Goal: Task Accomplishment & Management: Complete application form

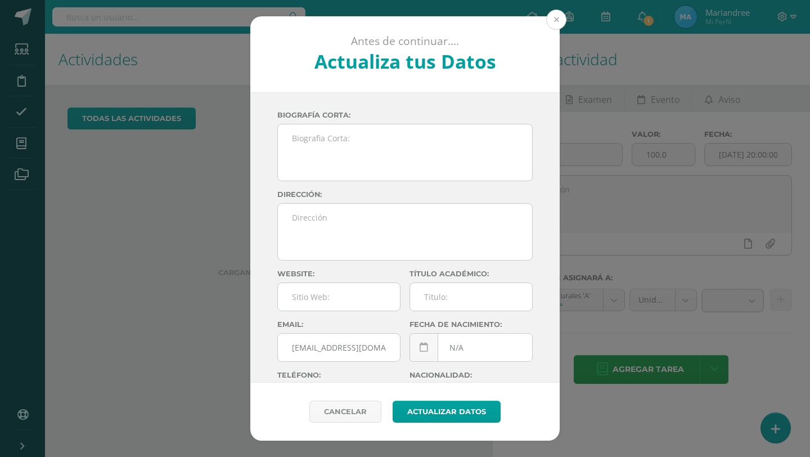
click at [560, 24] on button at bounding box center [556, 20] width 20 height 20
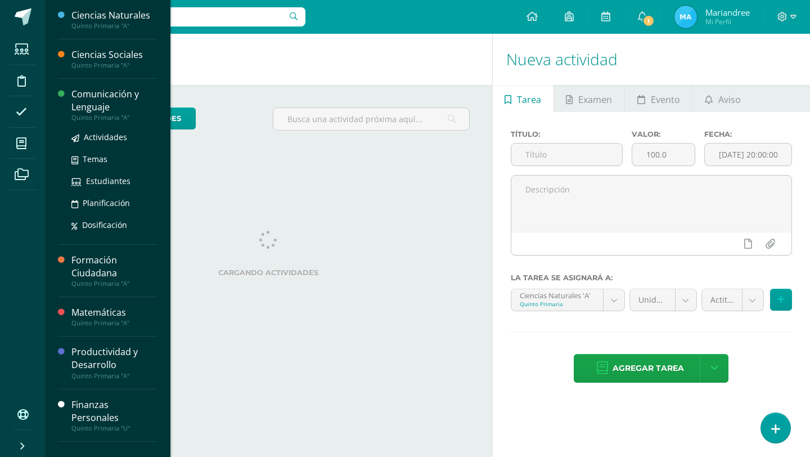
click at [113, 98] on div "Comunicación y Lenguaje" at bounding box center [113, 101] width 85 height 26
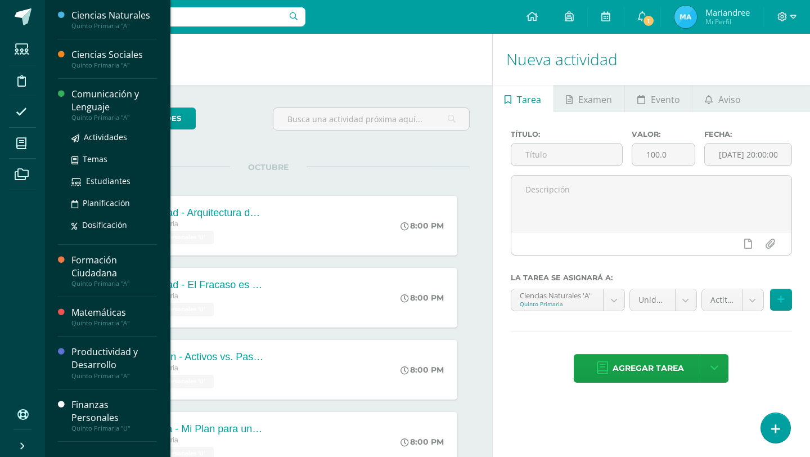
click at [113, 98] on div "Comunicación y Lenguaje" at bounding box center [113, 101] width 85 height 26
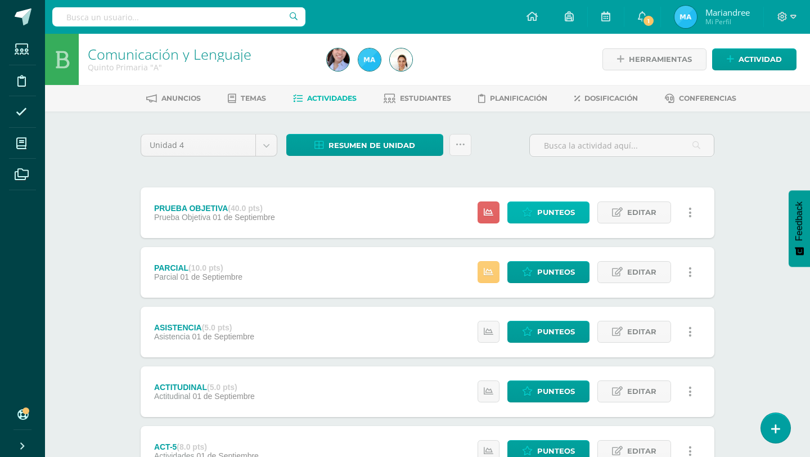
click at [528, 208] on icon at bounding box center [527, 213] width 11 height 10
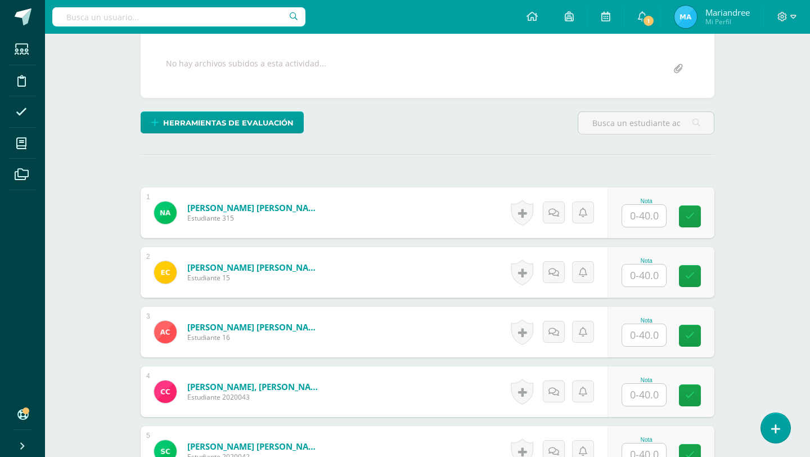
scroll to position [208, 0]
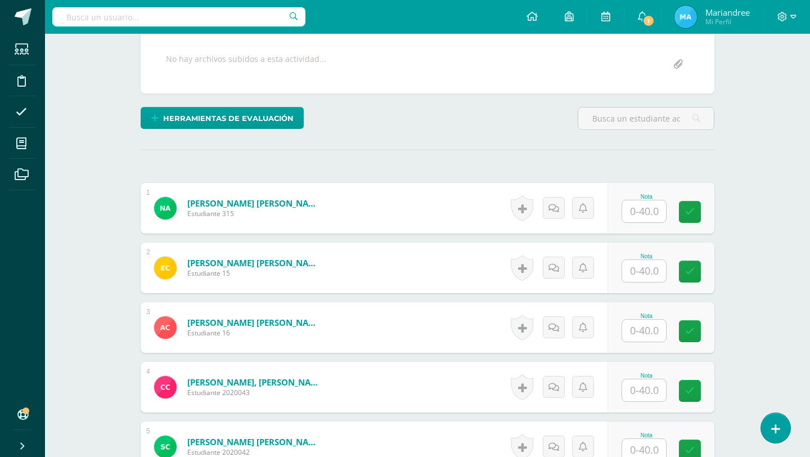
click at [638, 213] on input "text" at bounding box center [644, 211] width 44 height 22
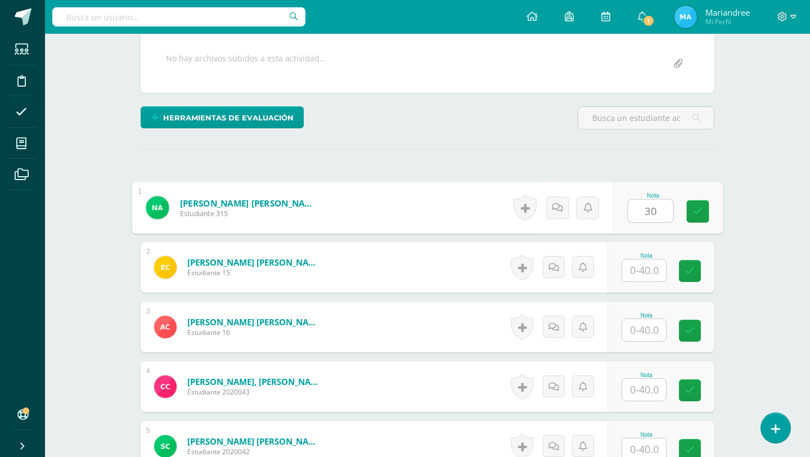
type input "30"
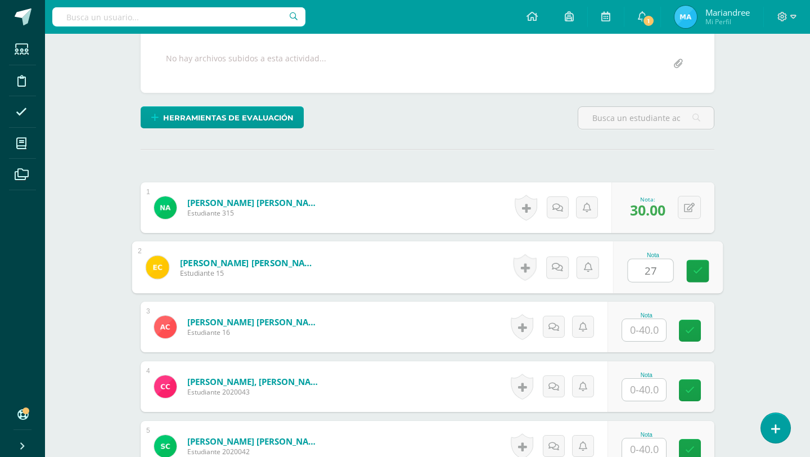
type input "27"
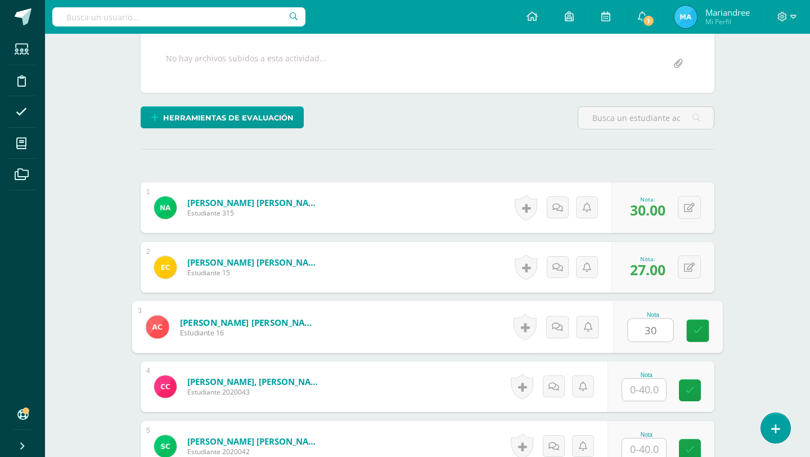
type input "30"
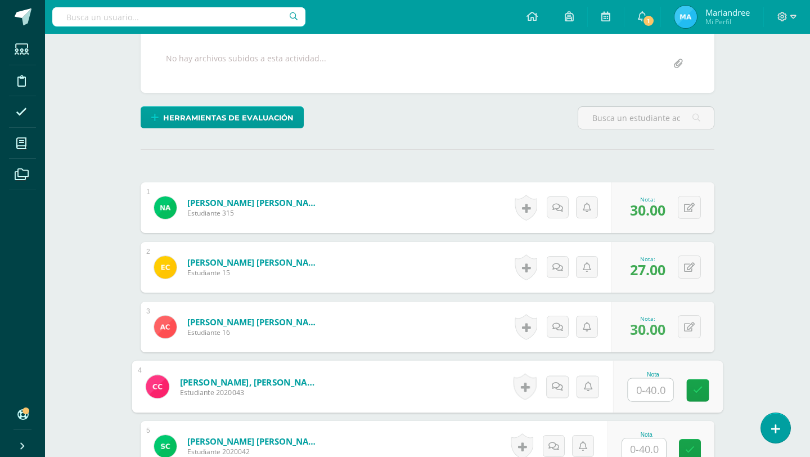
type input "3"
type input "23"
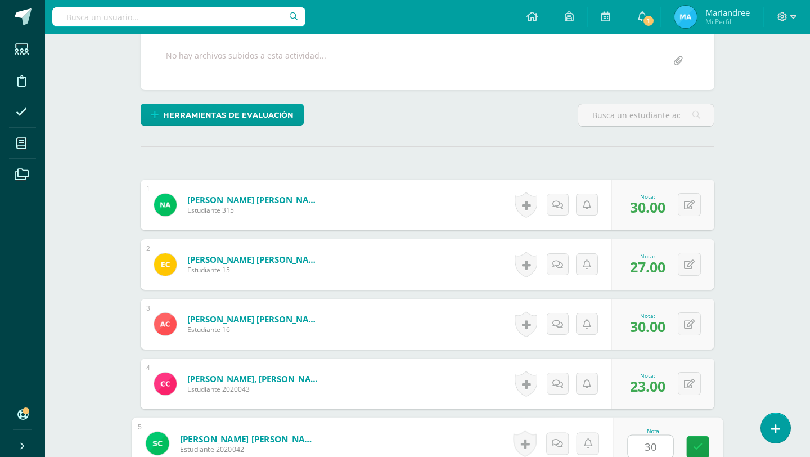
type input "30"
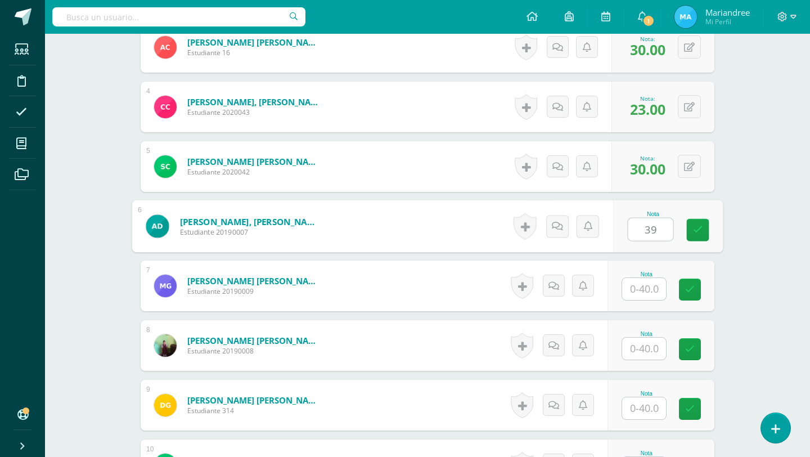
type input "39"
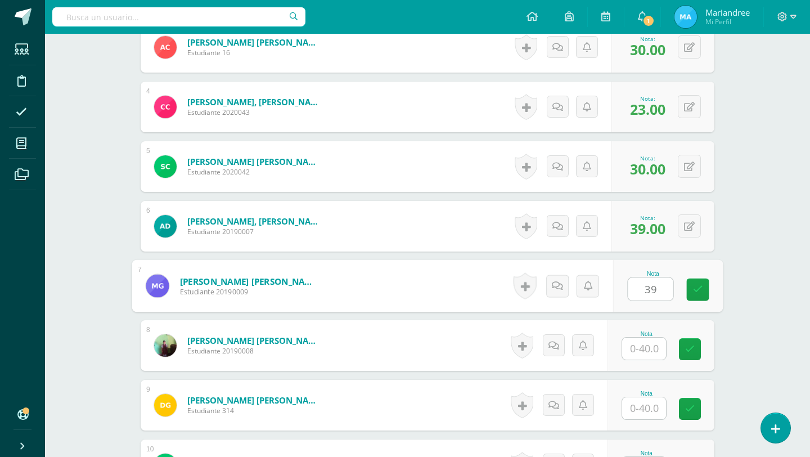
type input "39"
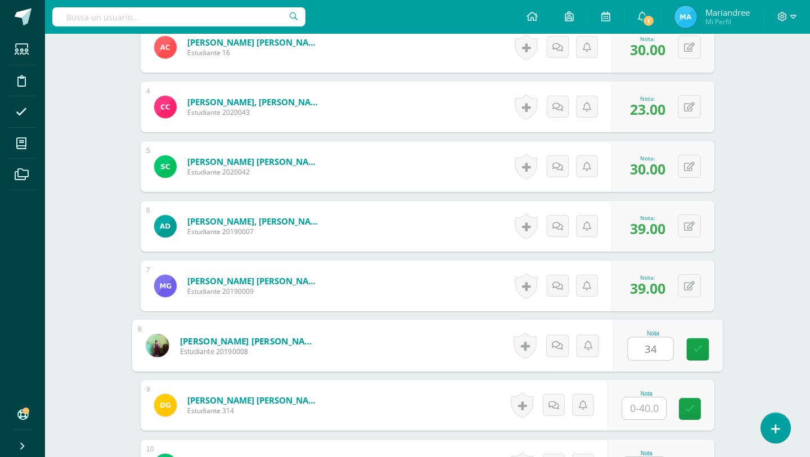
type input "34"
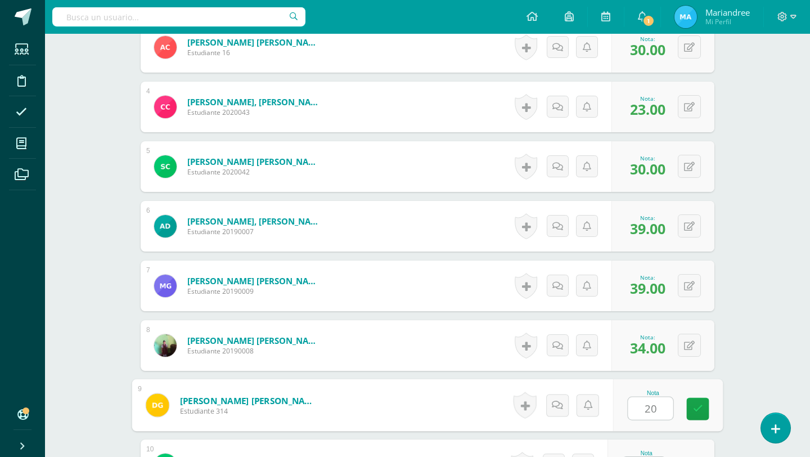
type input "20"
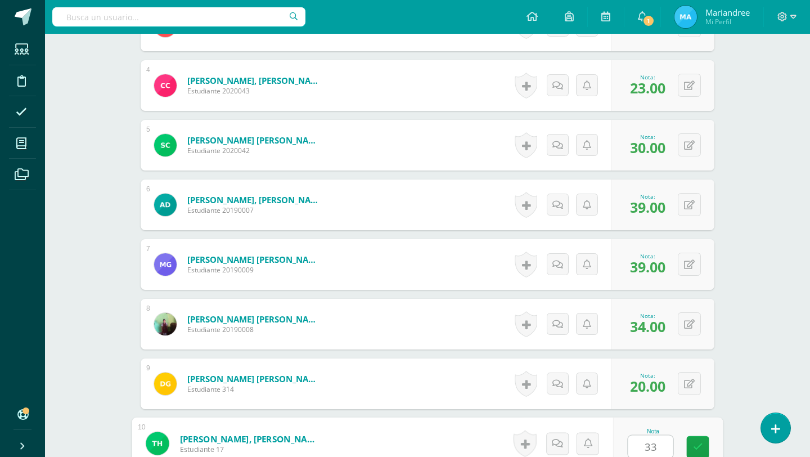
type input "33"
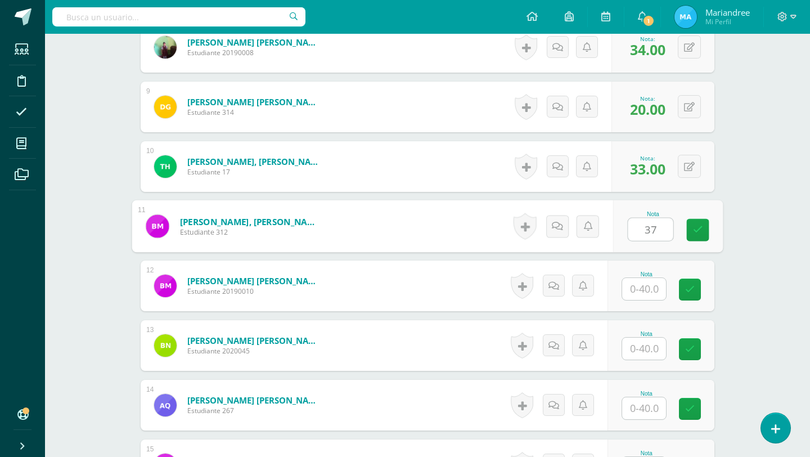
type input "37"
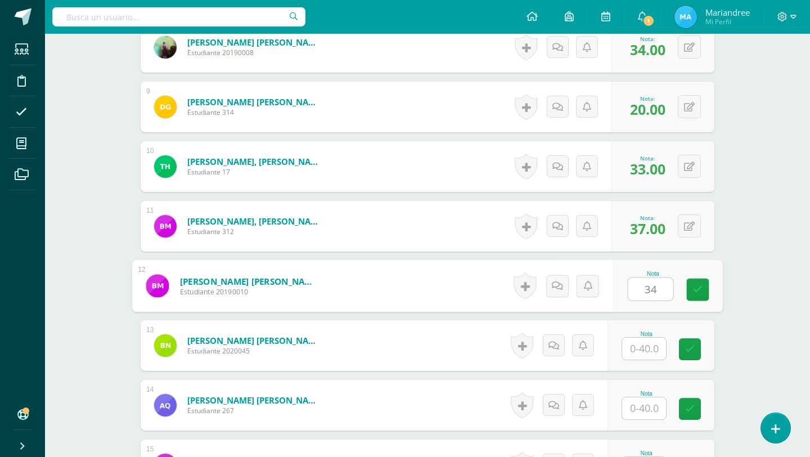
type input "34"
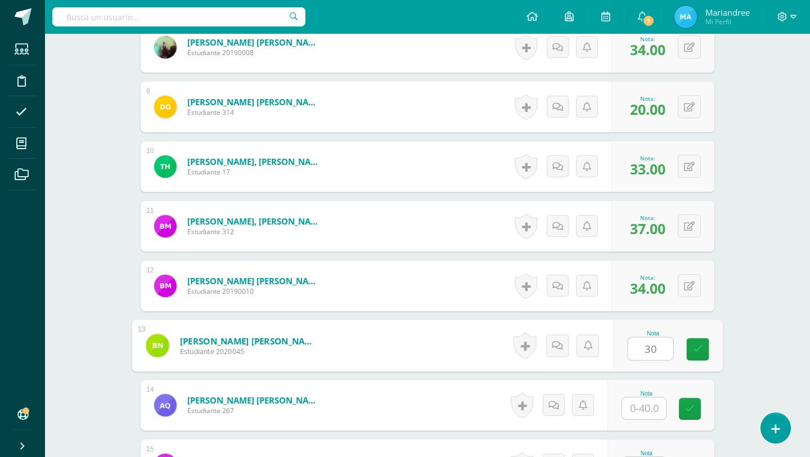
type input "30"
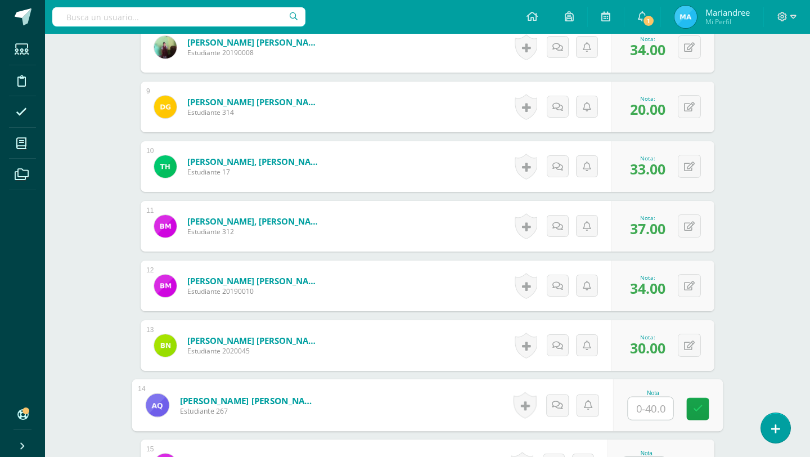
type input "2"
type input "30"
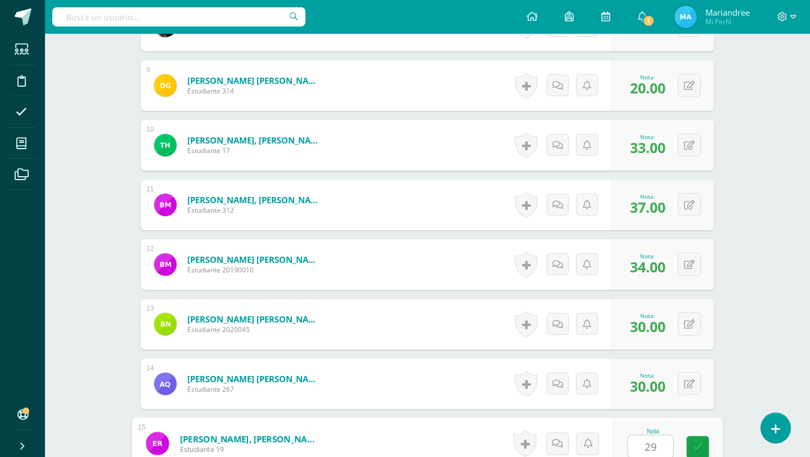
type input "29"
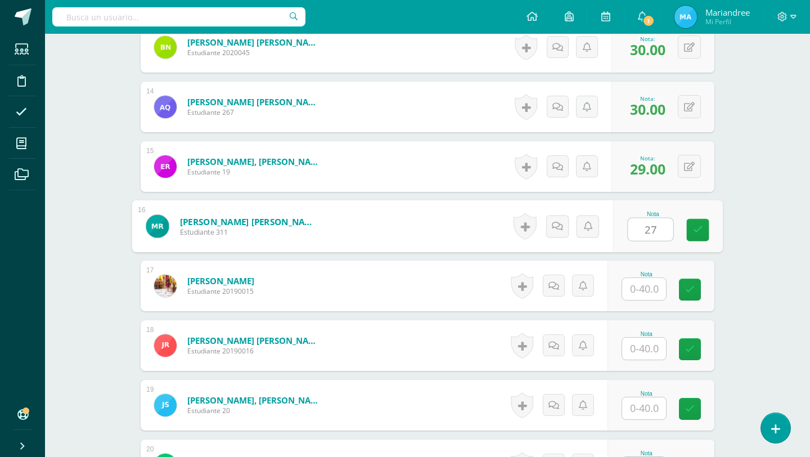
type input "27"
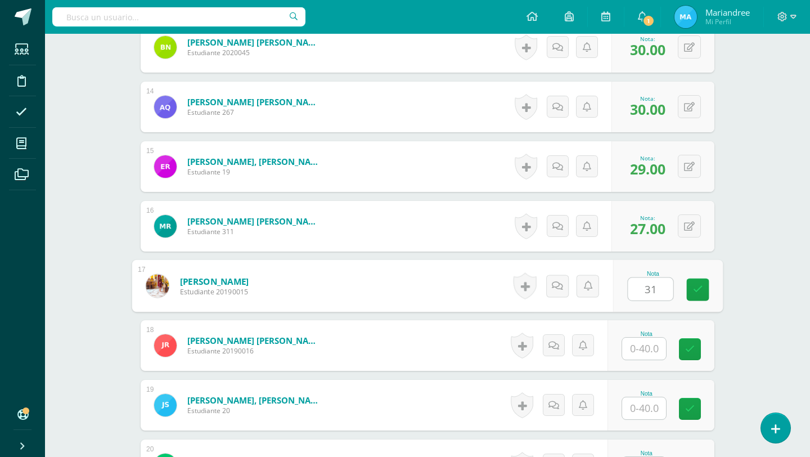
type input "31"
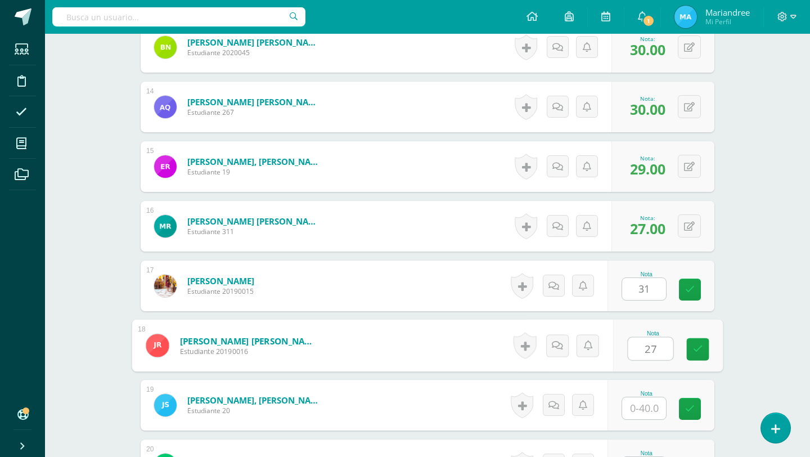
type input "27"
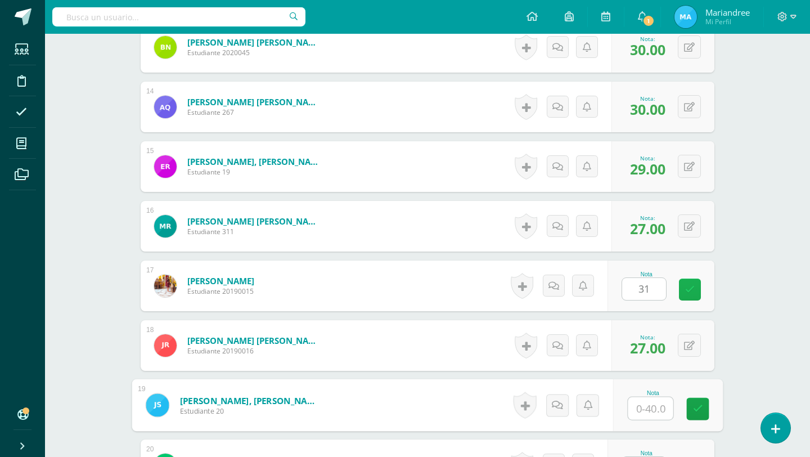
click at [688, 287] on icon at bounding box center [690, 290] width 10 height 10
type input "34"
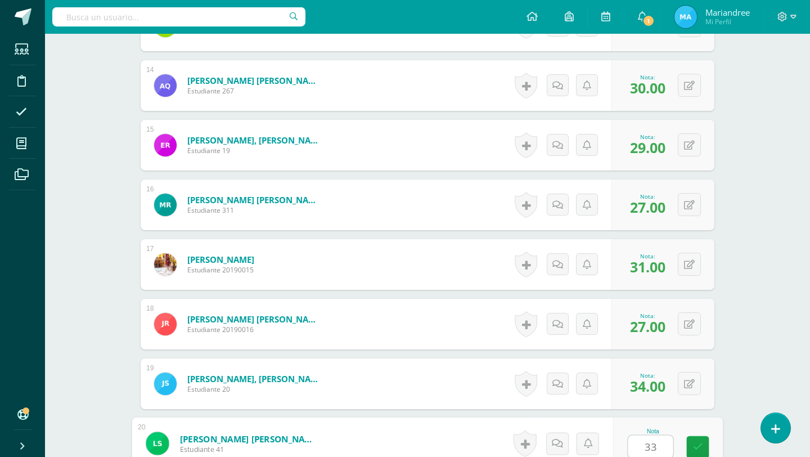
type input "33"
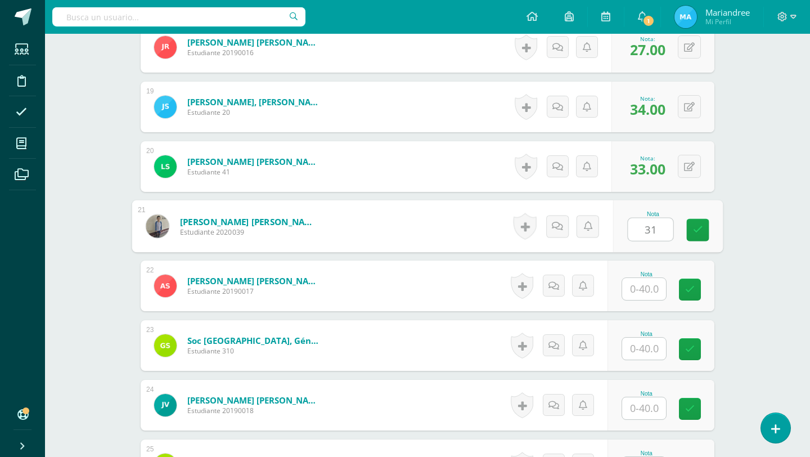
type input "31"
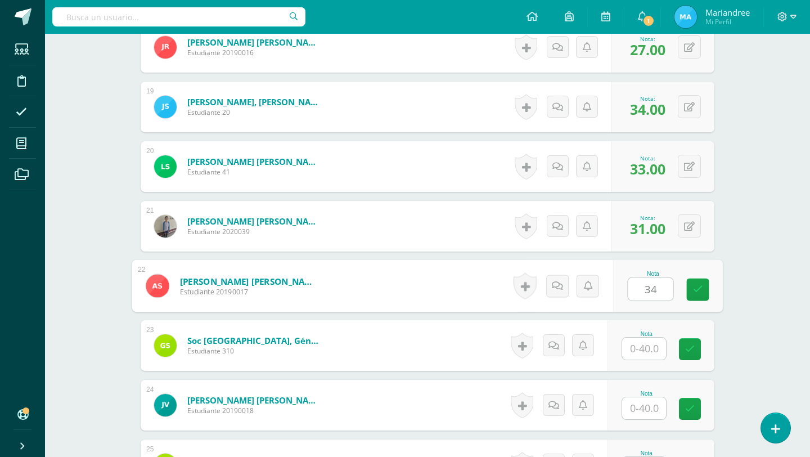
type input "34"
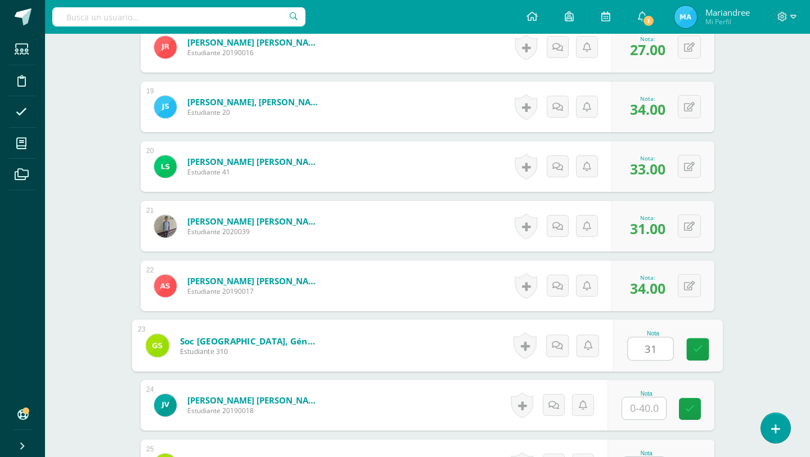
type input "31"
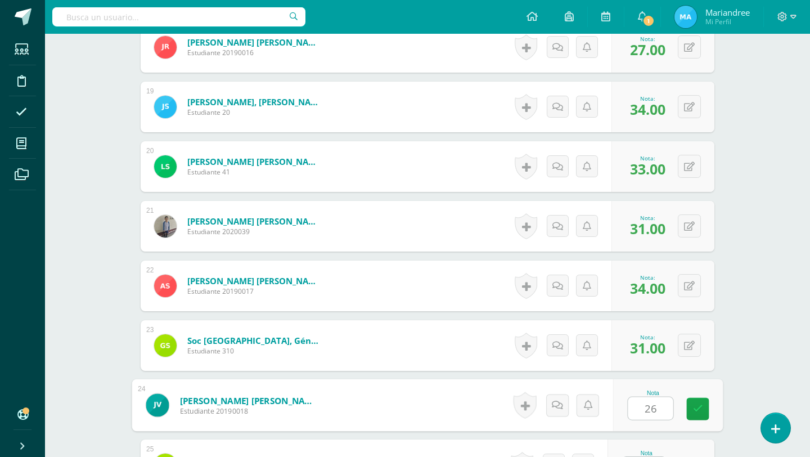
type input "26"
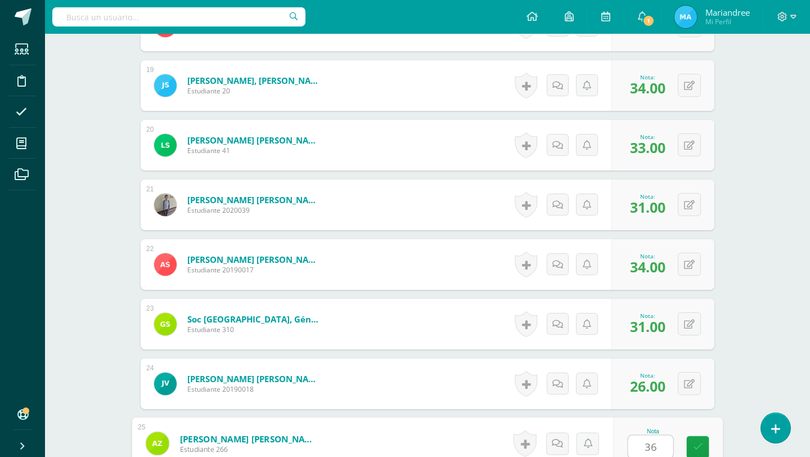
type input "36"
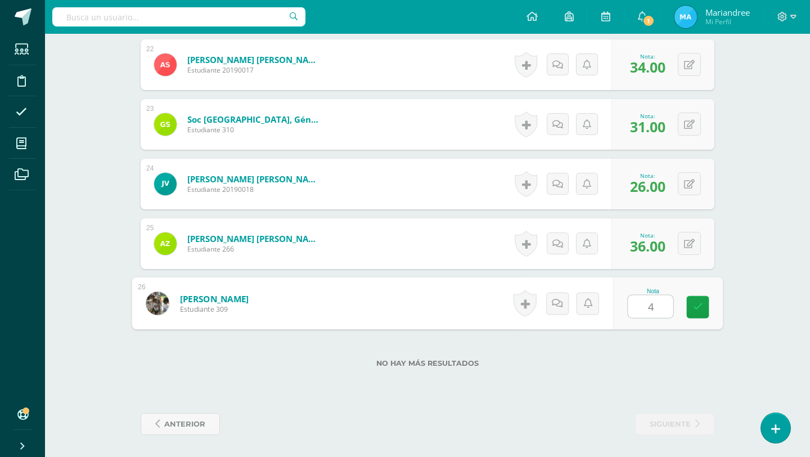
type input "40"
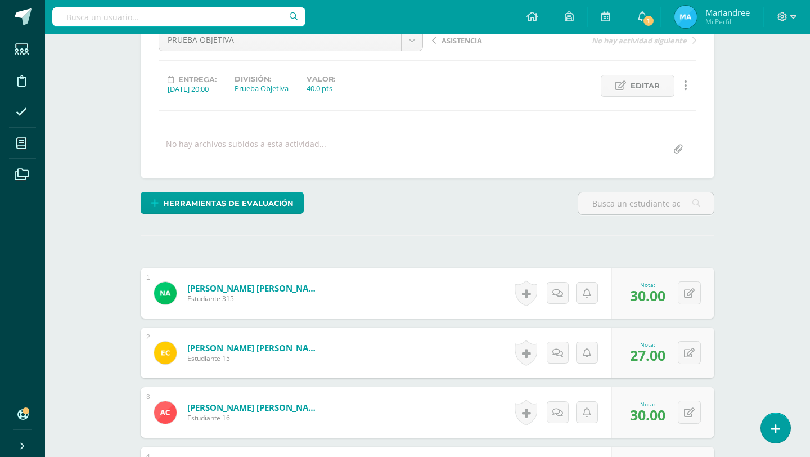
scroll to position [0, 0]
